Goal: Use online tool/utility: Use online tool/utility

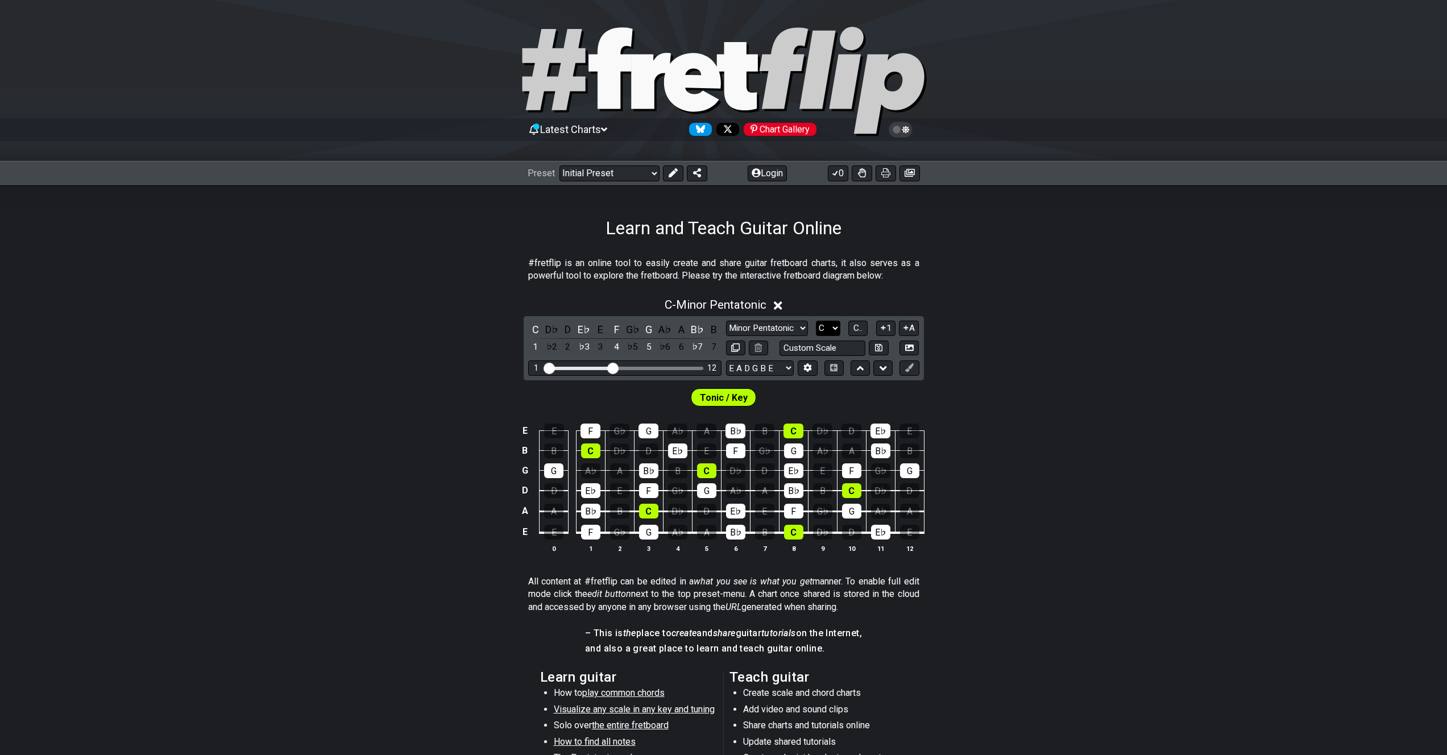
click at [823, 326] on select "A♭ A A♯ B♭ B C C♯ D♭ D D♯ E♭ E F F♯ G♭ G G♯" at bounding box center [828, 328] width 24 height 15
select select "F#"
click at [816, 321] on select "A♭ A A♯ B♭ B C C♯ D♭ D D♯ E♭ E F F♯ G♭ G G♯" at bounding box center [828, 328] width 24 height 15
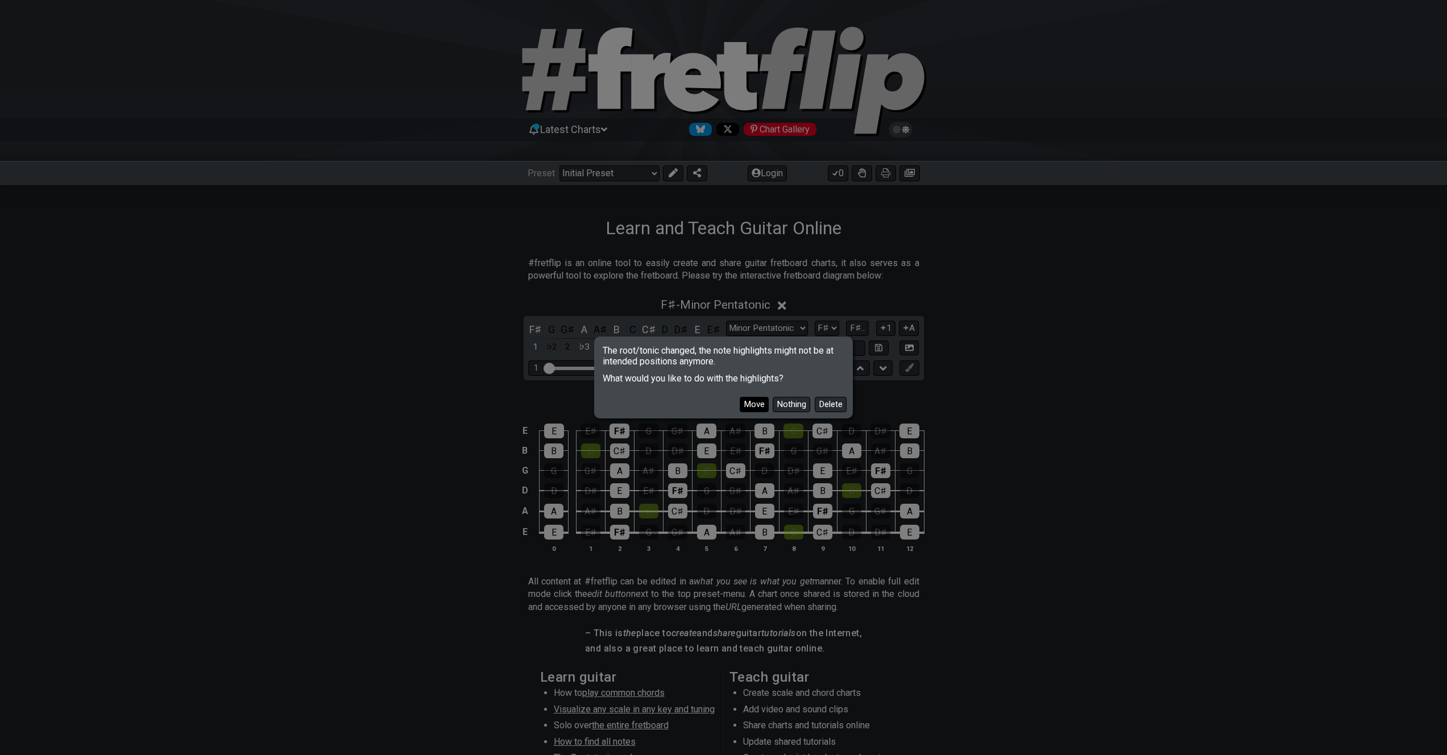
click at [757, 404] on button "Move" at bounding box center [754, 404] width 29 height 15
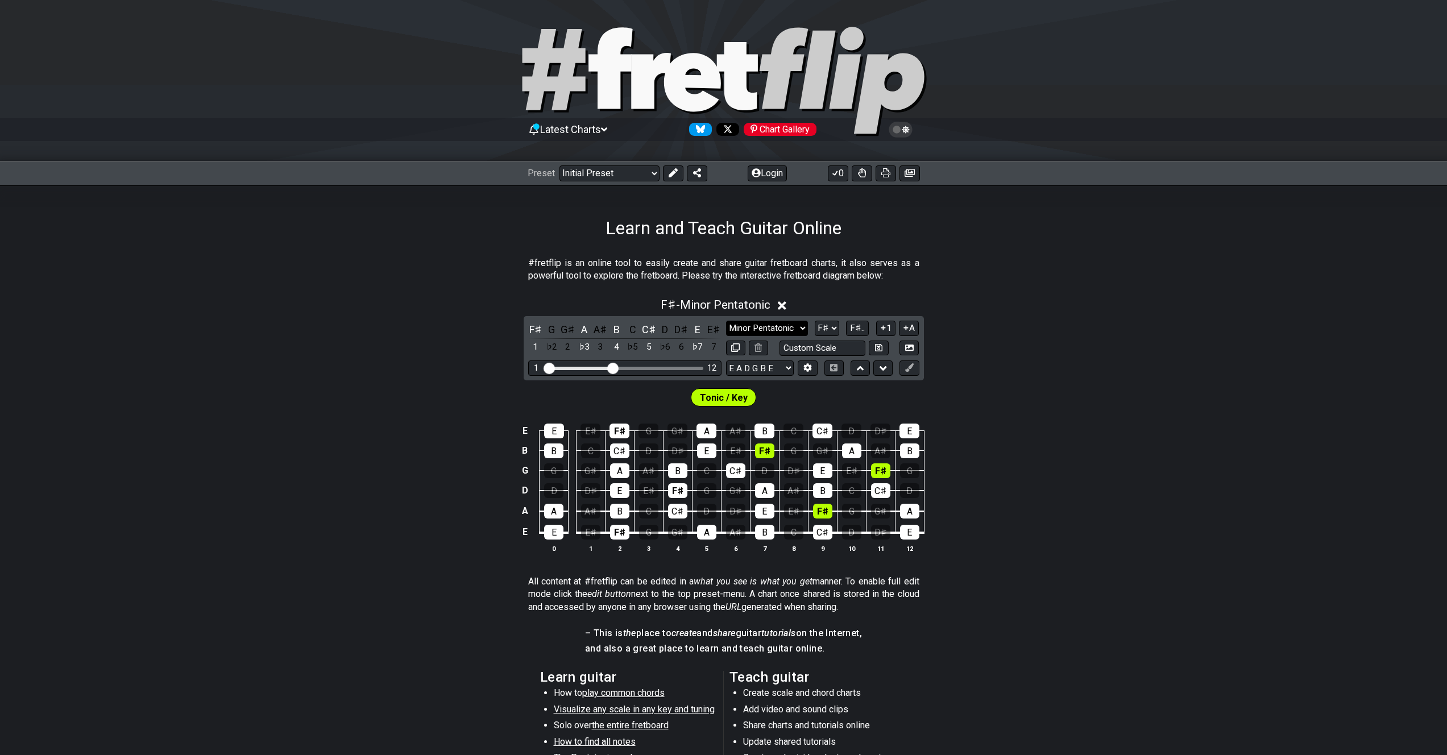
click at [787, 329] on select "Minor Pentatonic Click to edit Minor Pentatonic Major Pentatonic Minor Blues Ma…" at bounding box center [767, 328] width 82 height 15
select select "Minor / Aeolian"
click at [726, 321] on select "Minor Pentatonic Click to edit Minor Pentatonic Major Pentatonic Minor Blues Ma…" at bounding box center [767, 328] width 82 height 15
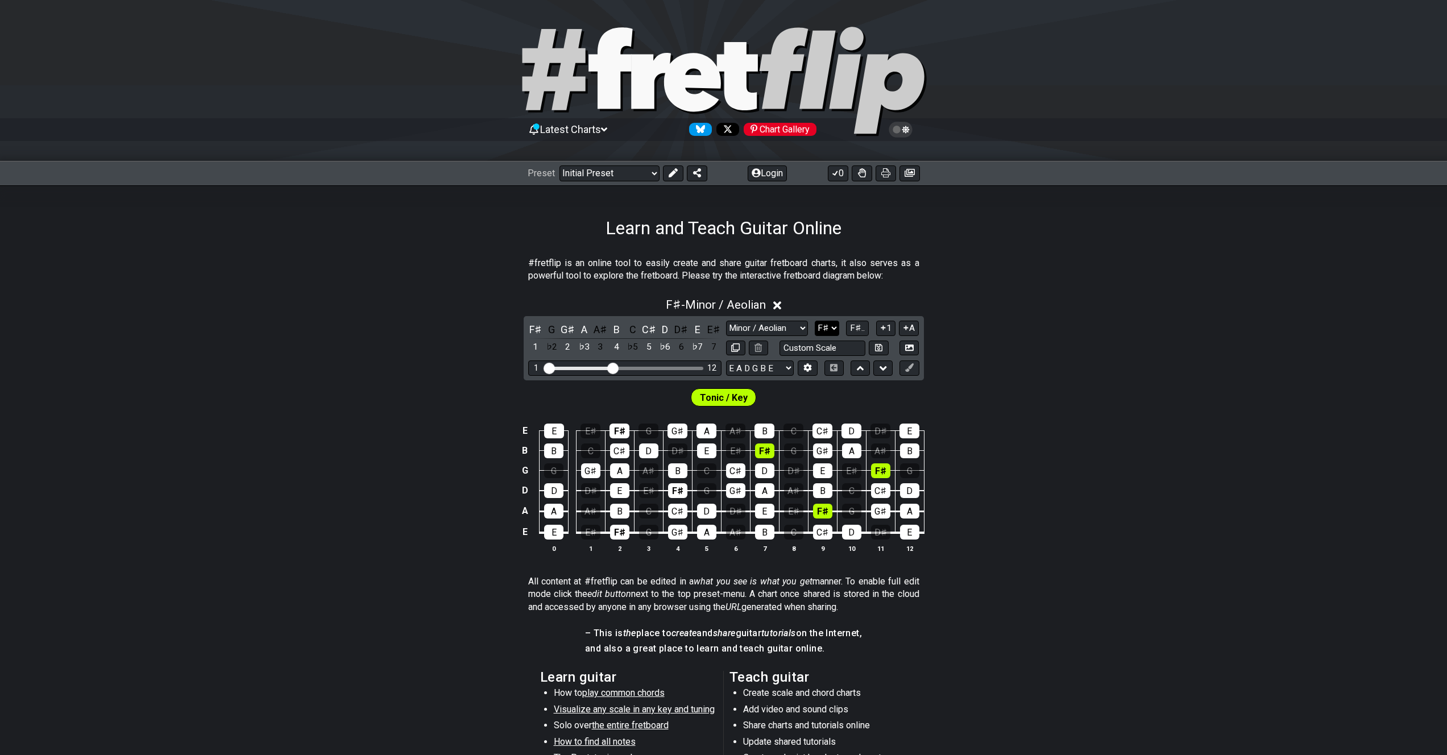
click at [825, 329] on select "A♭ A A♯ B♭ B C C♯ D♭ D D♯ E♭ E F F♯ G♭ G G♯" at bounding box center [827, 328] width 24 height 15
select select "E"
click at [816, 321] on select "A♭ A A♯ B♭ B C C♯ D♭ D D♯ E♭ E F F♯ G♭ G G♯" at bounding box center [827, 328] width 24 height 15
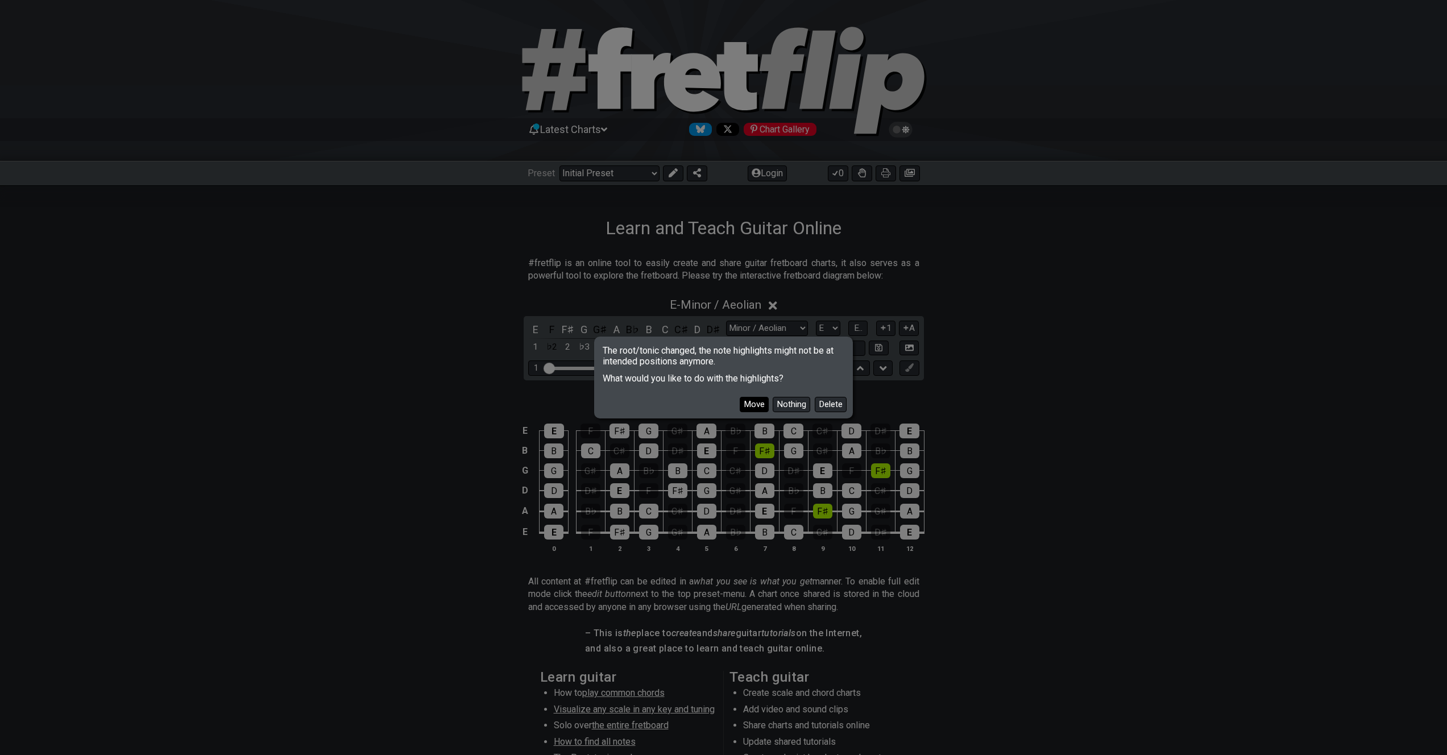
click at [759, 402] on button "Move" at bounding box center [754, 404] width 29 height 15
